Goal: Task Accomplishment & Management: Use online tool/utility

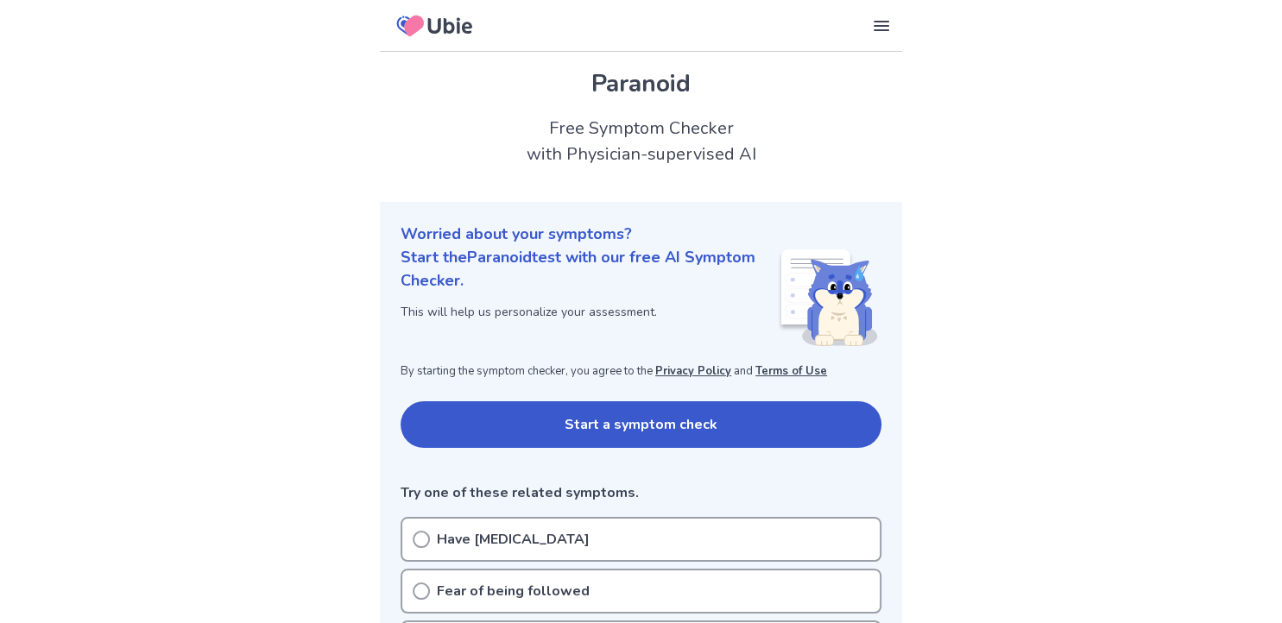
click at [515, 418] on button "Start a symptom check" at bounding box center [641, 424] width 481 height 47
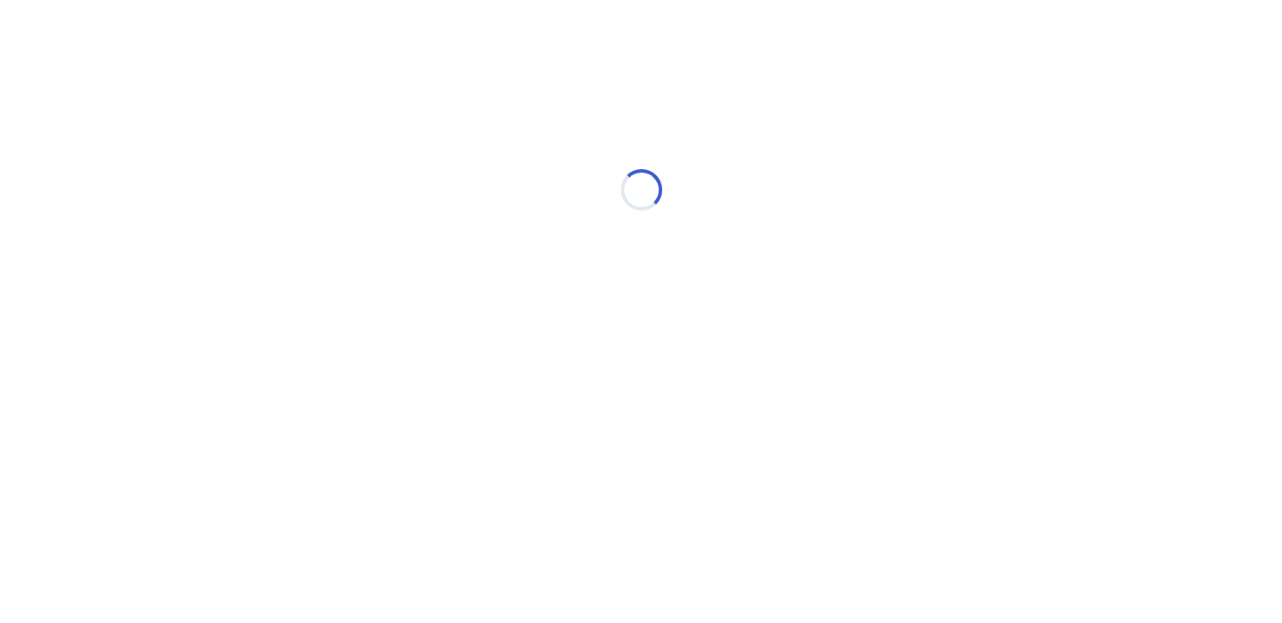
click at [561, 361] on html "Loading... Ubie Symptom Checker" at bounding box center [641, 181] width 1282 height 363
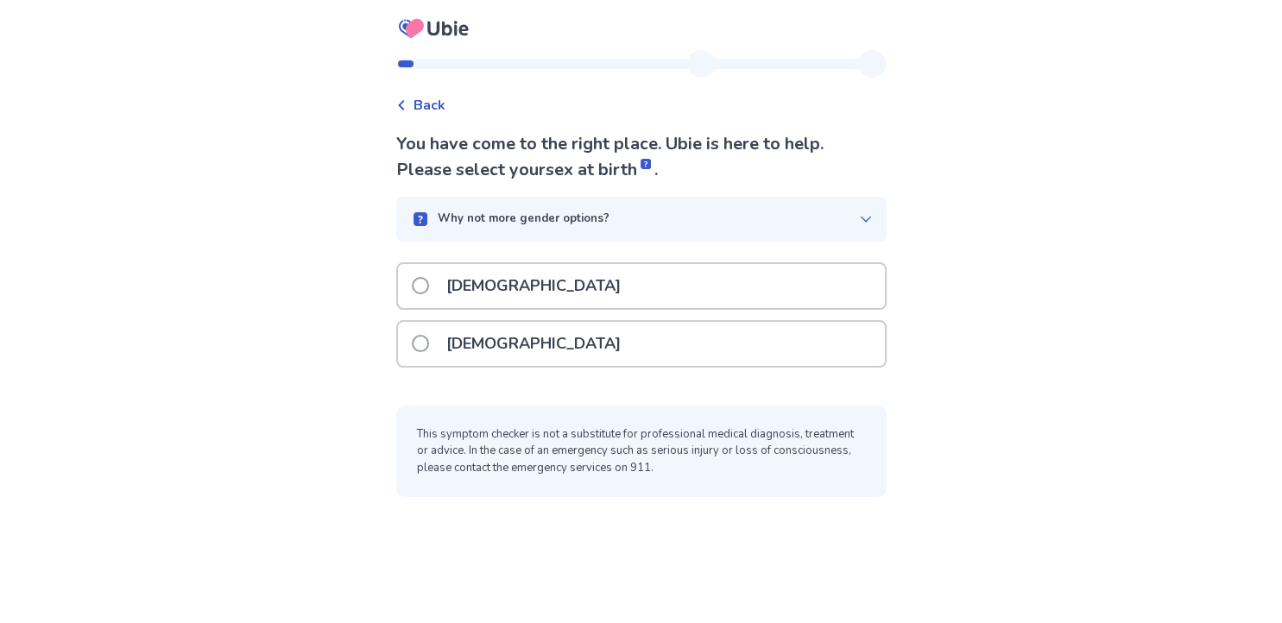
click at [558, 344] on div "Female" at bounding box center [641, 344] width 487 height 44
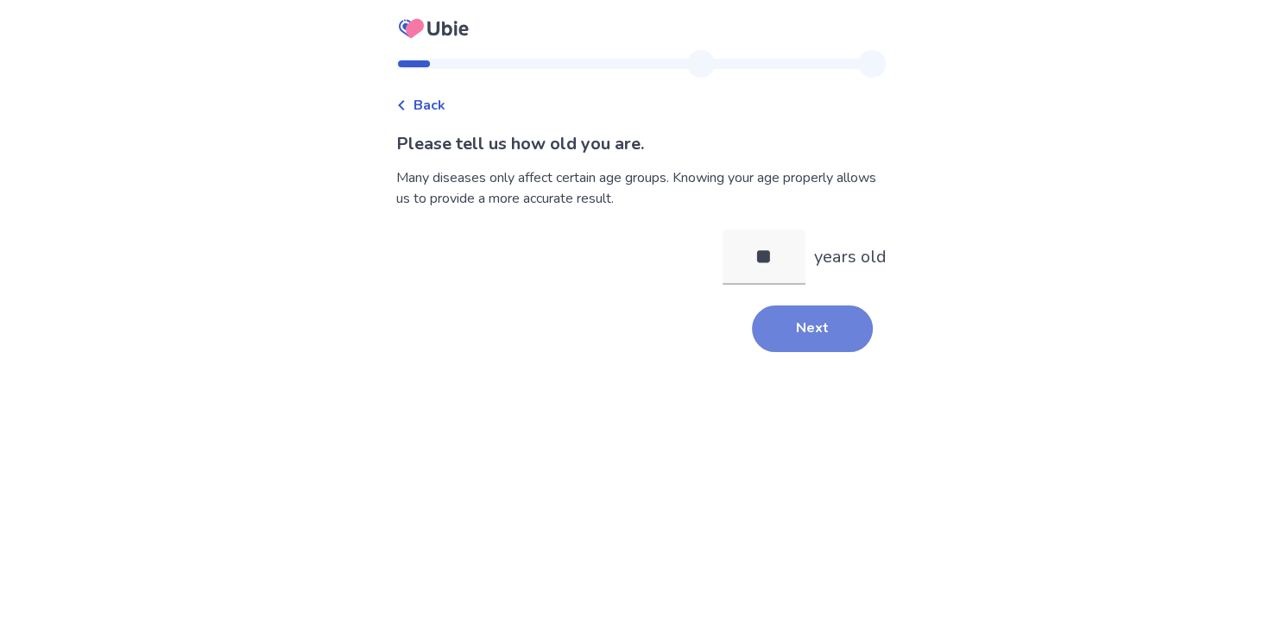
type input "**"
click at [774, 331] on button "Next" at bounding box center [812, 329] width 121 height 47
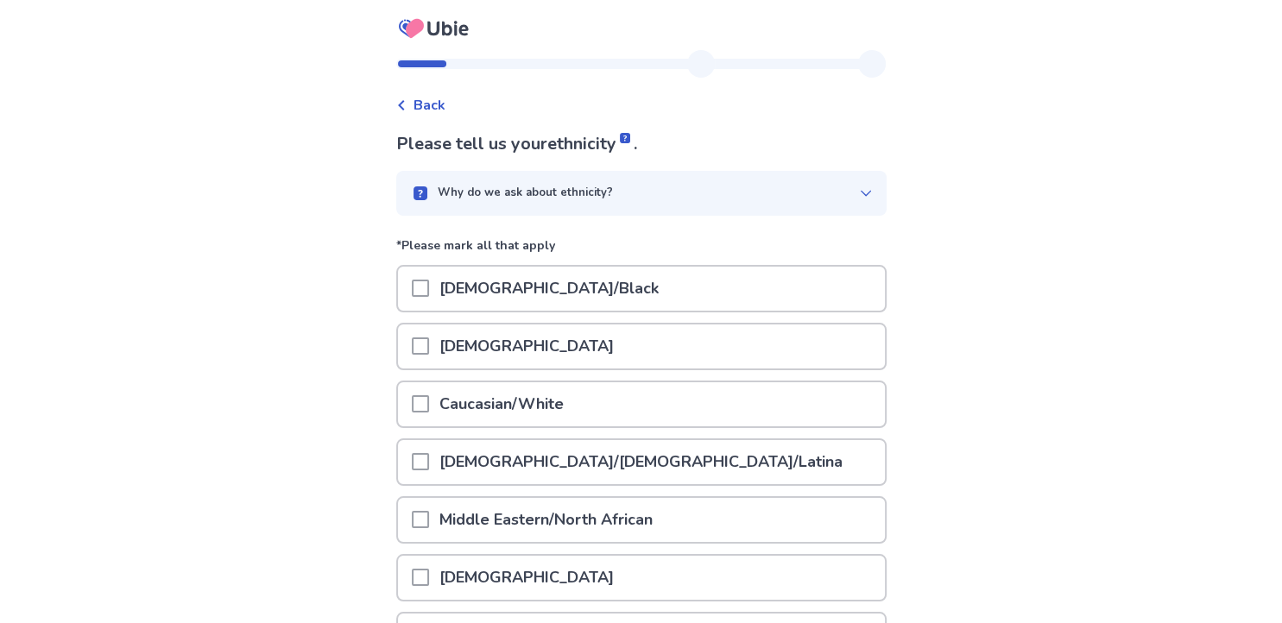
click at [603, 298] on p "African American/Black" at bounding box center [549, 289] width 240 height 44
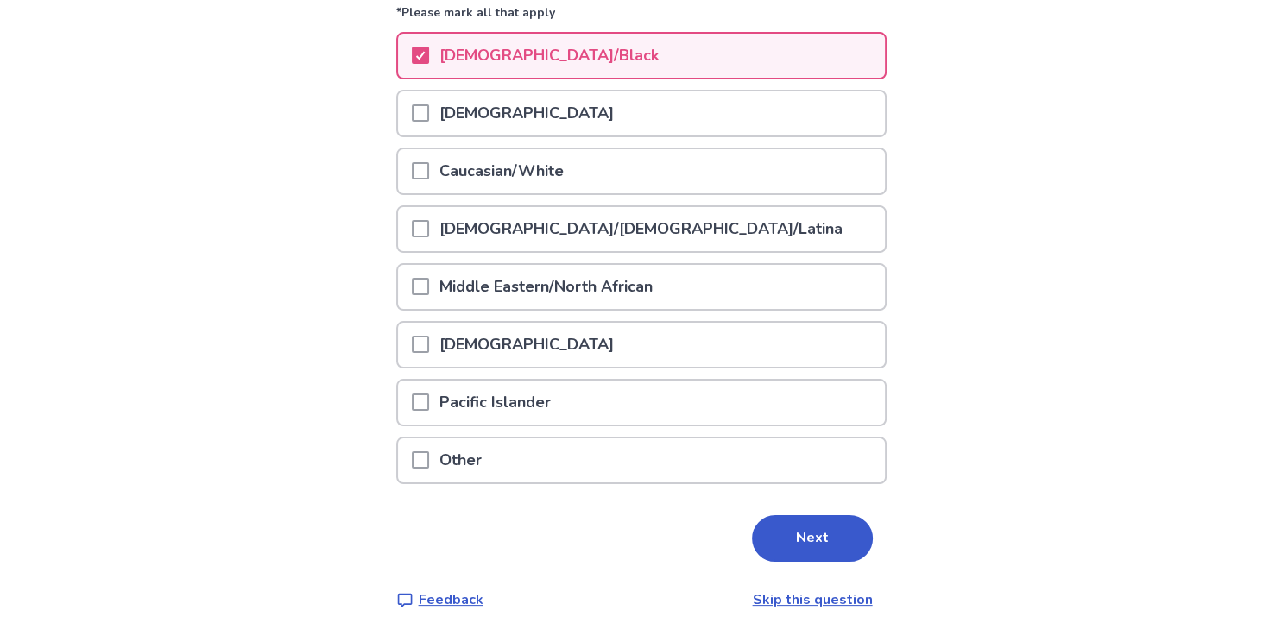
scroll to position [242, 0]
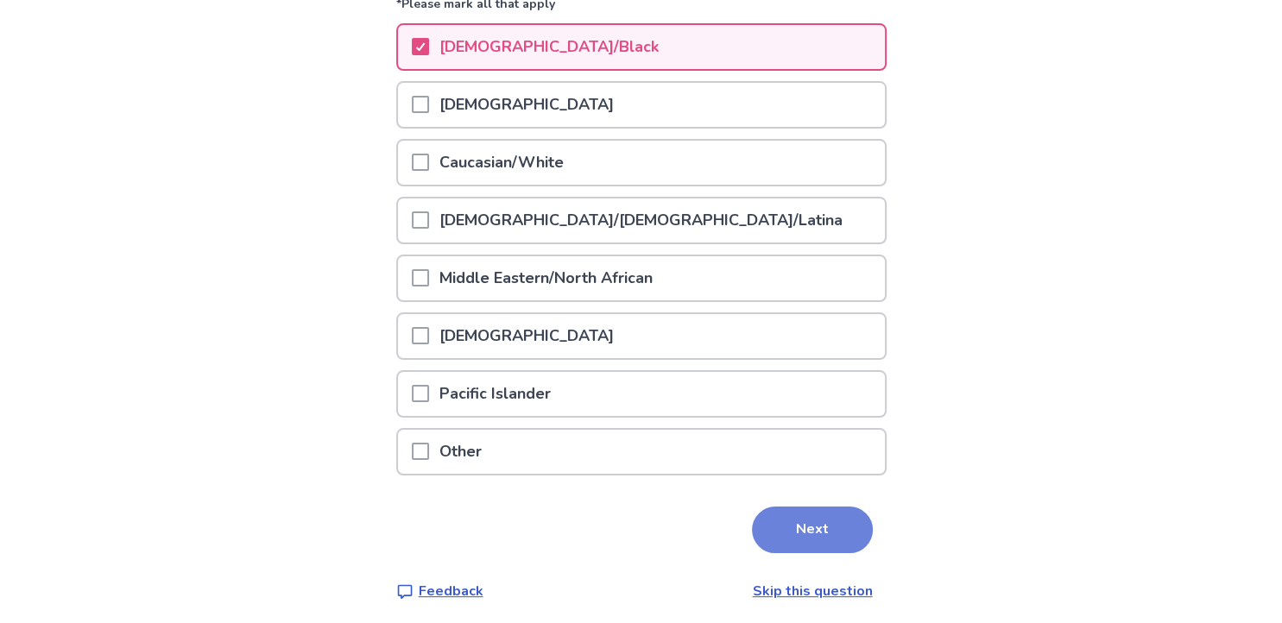
click at [780, 515] on button "Next" at bounding box center [812, 530] width 121 height 47
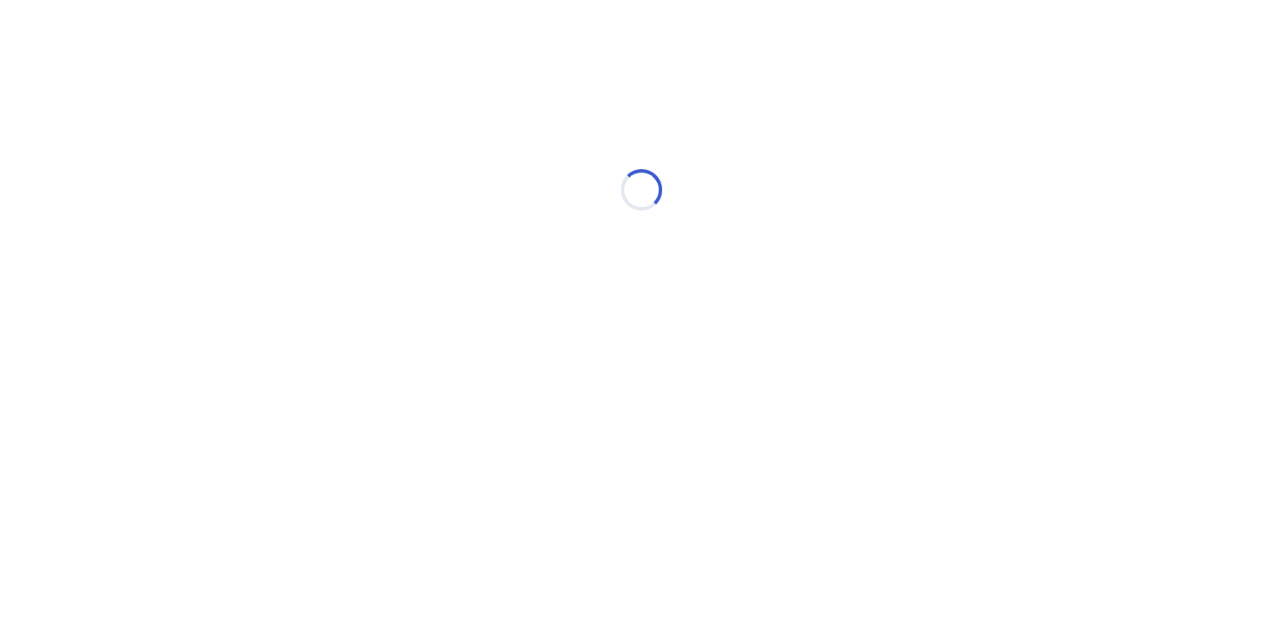
scroll to position [0, 0]
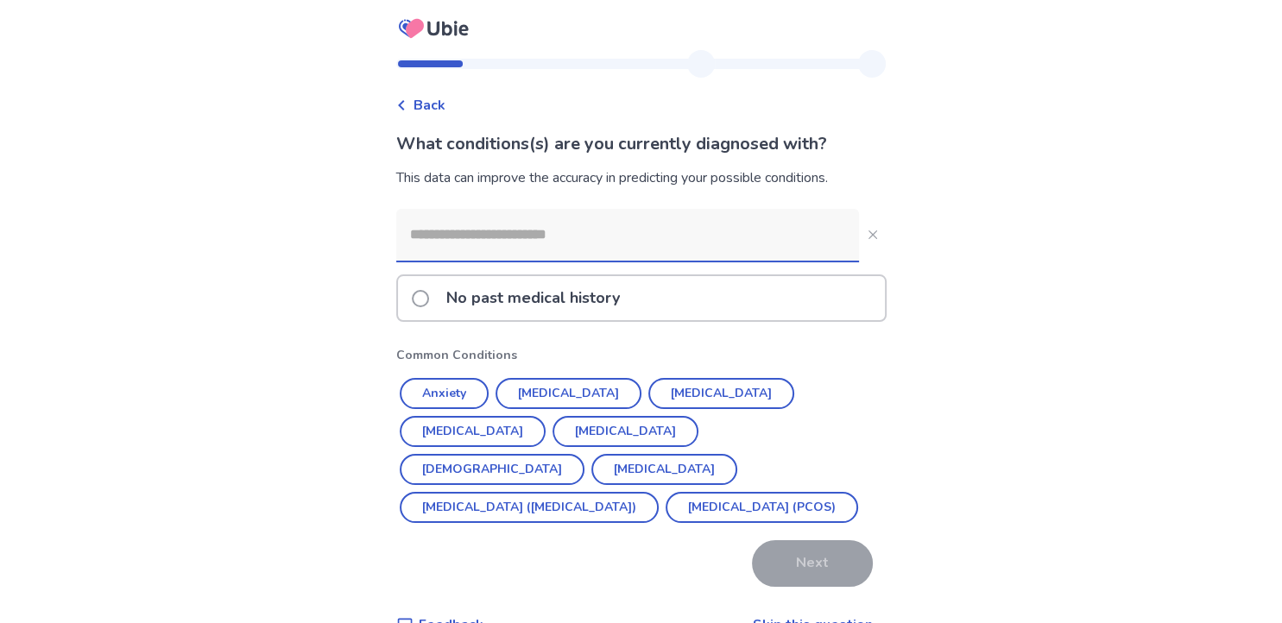
click at [555, 315] on p "No past medical history" at bounding box center [533, 298] width 194 height 44
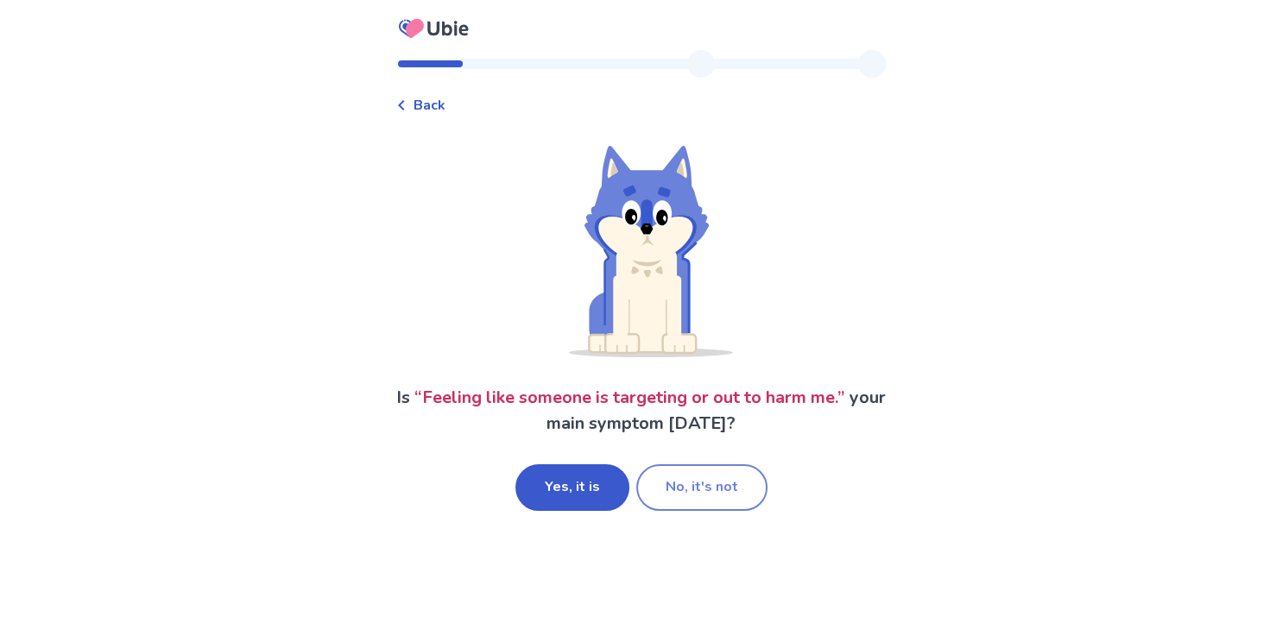
click at [707, 483] on button "No, it's not" at bounding box center [701, 488] width 131 height 47
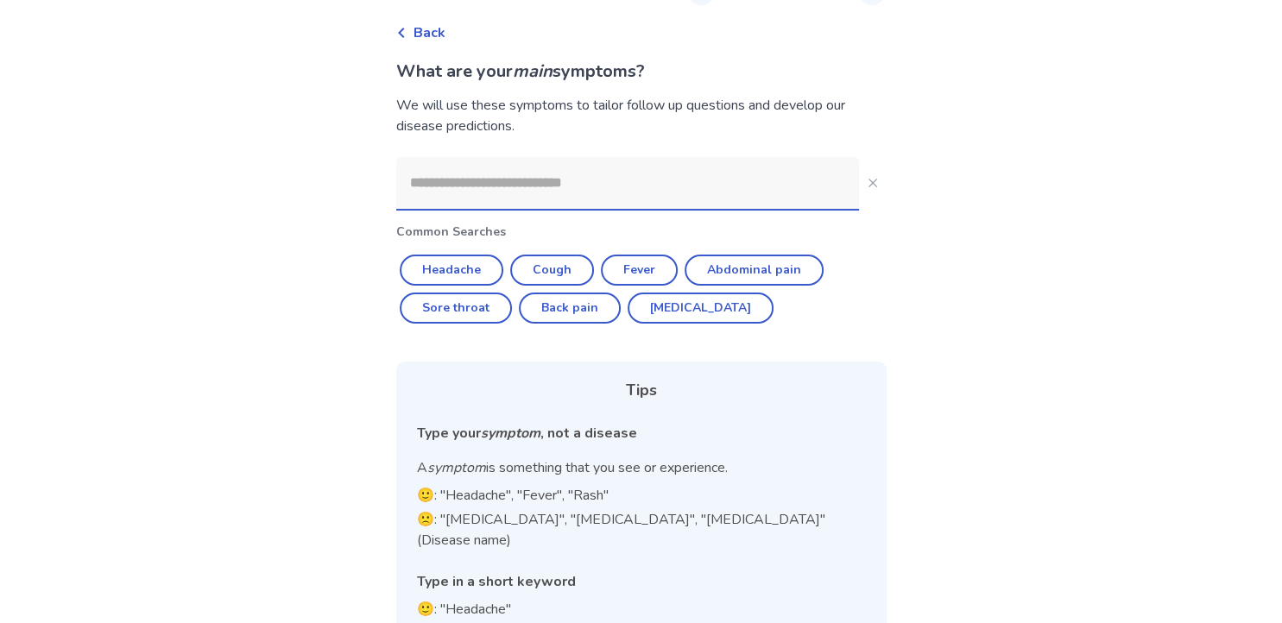
scroll to position [40, 0]
